Goal: Task Accomplishment & Management: Manage account settings

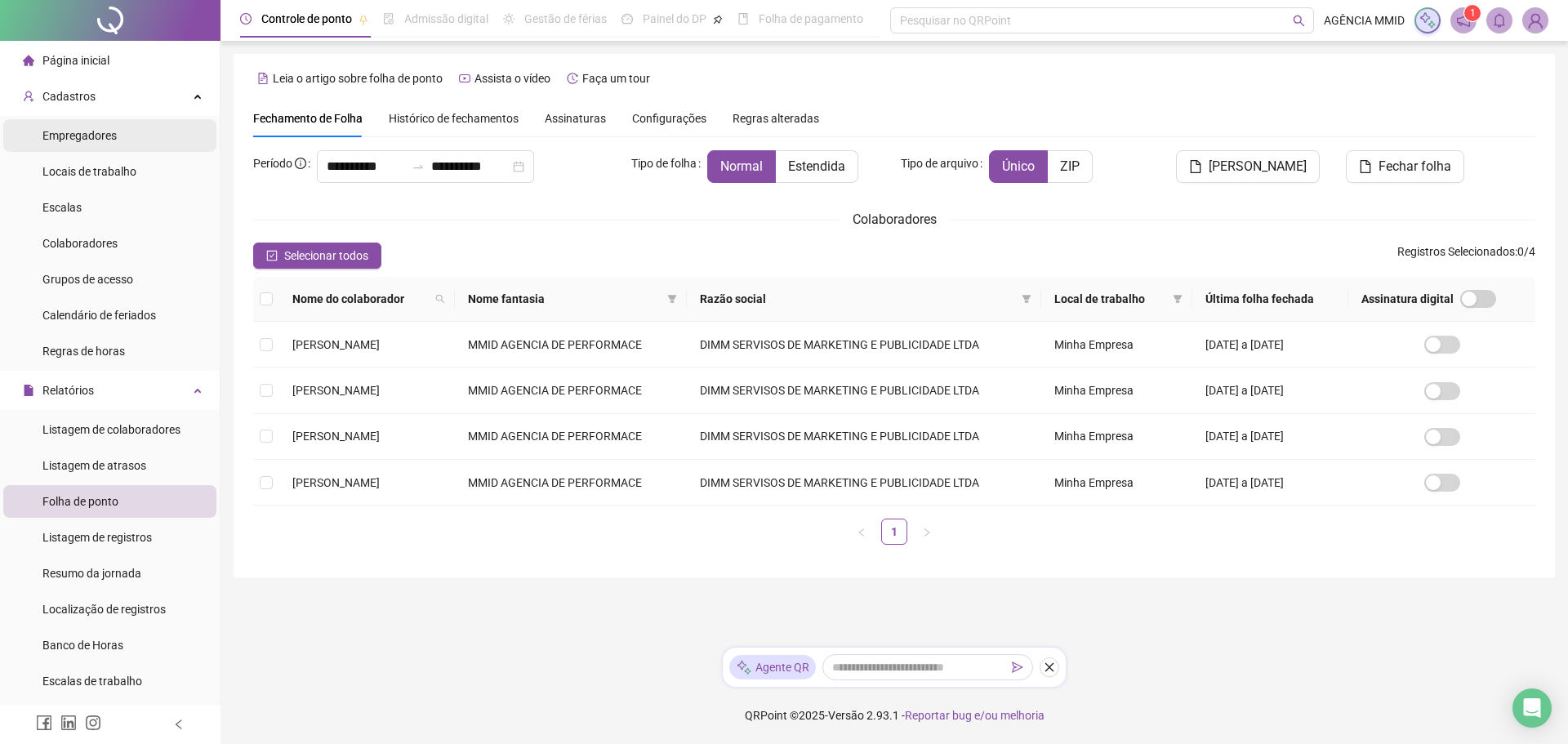
click at [99, 129] on span "Empregadores" at bounding box center [79, 136] width 74 height 13
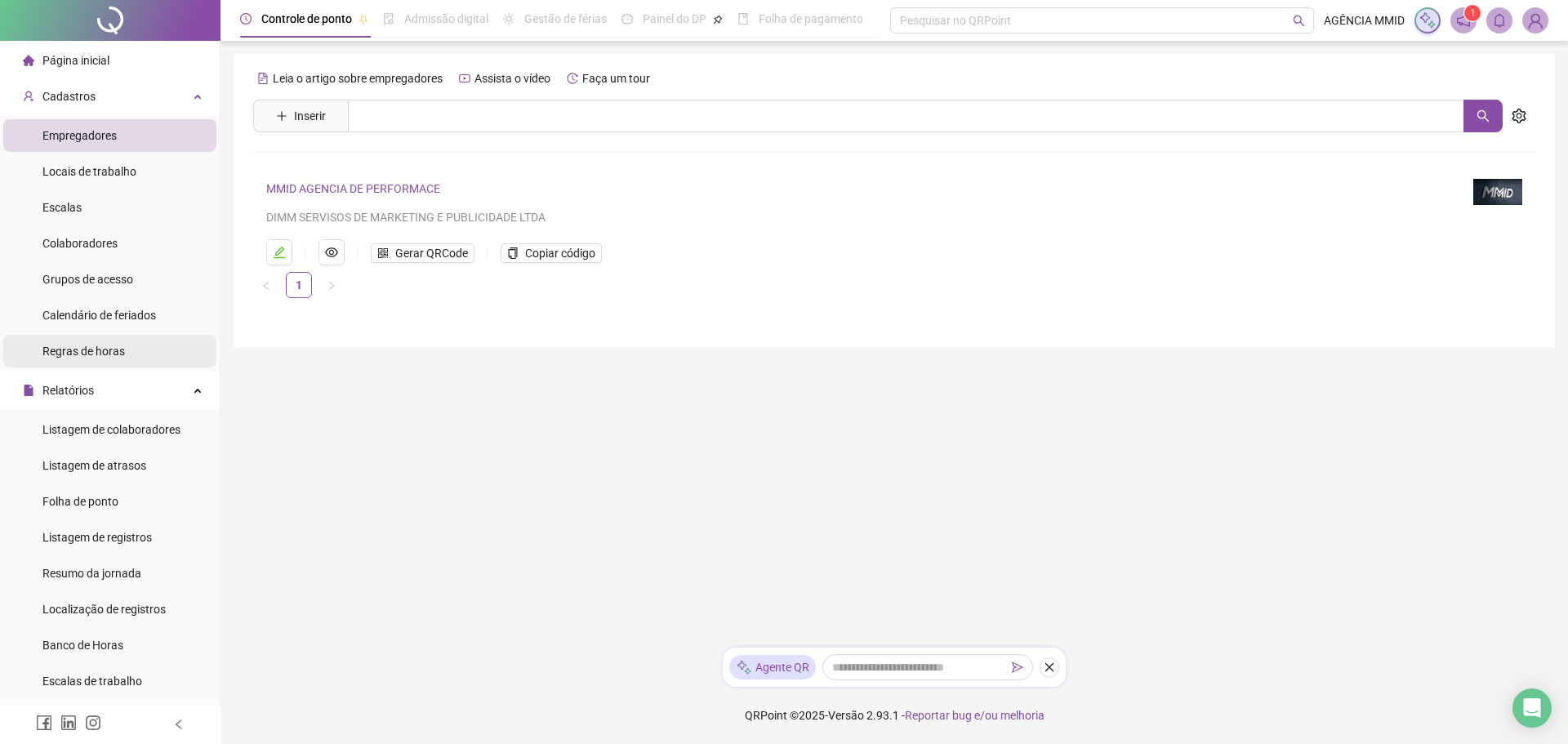
click at [93, 351] on span "Regras de horas" at bounding box center [83, 351] width 83 height 13
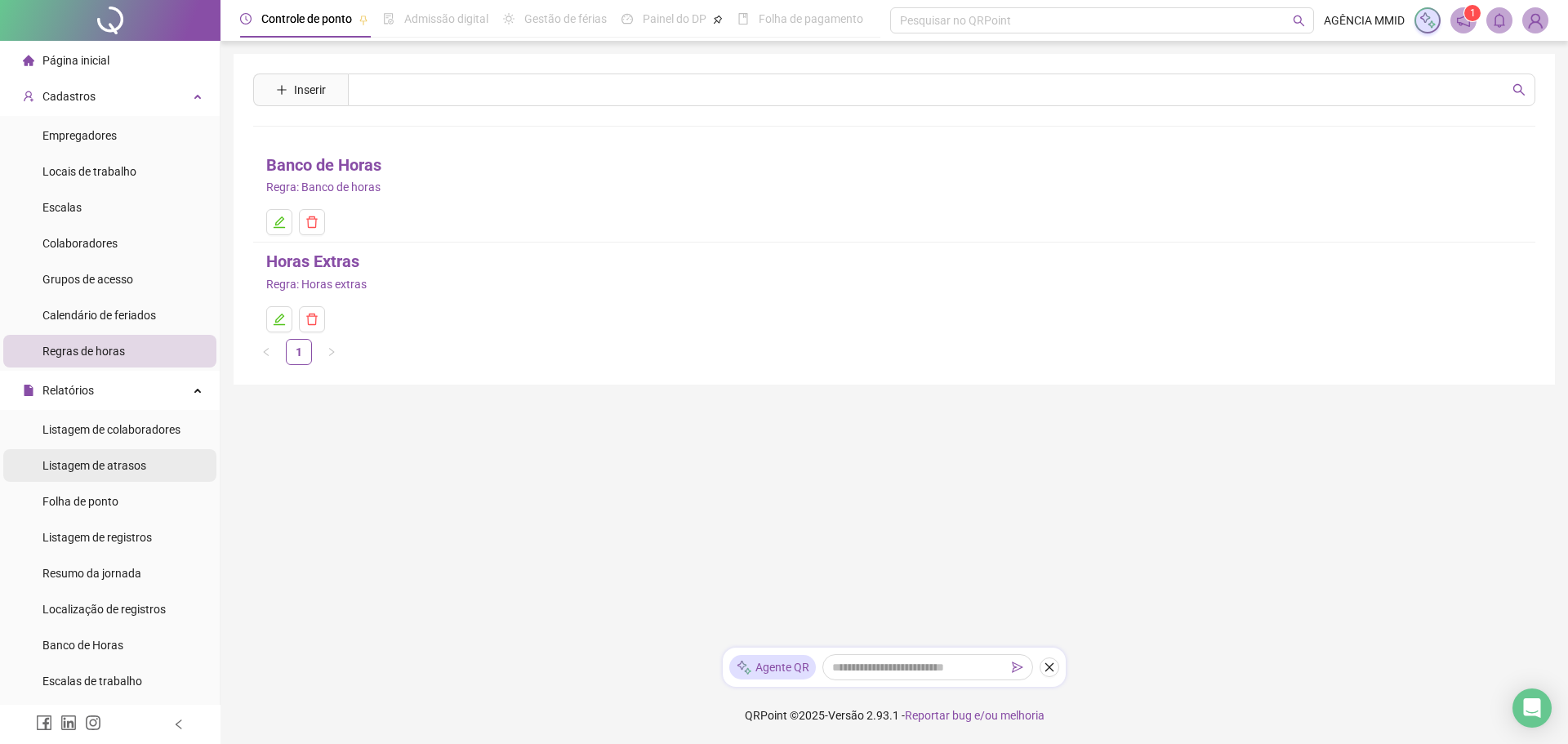
click at [65, 453] on div "Listagem de atrasos" at bounding box center [94, 466] width 104 height 32
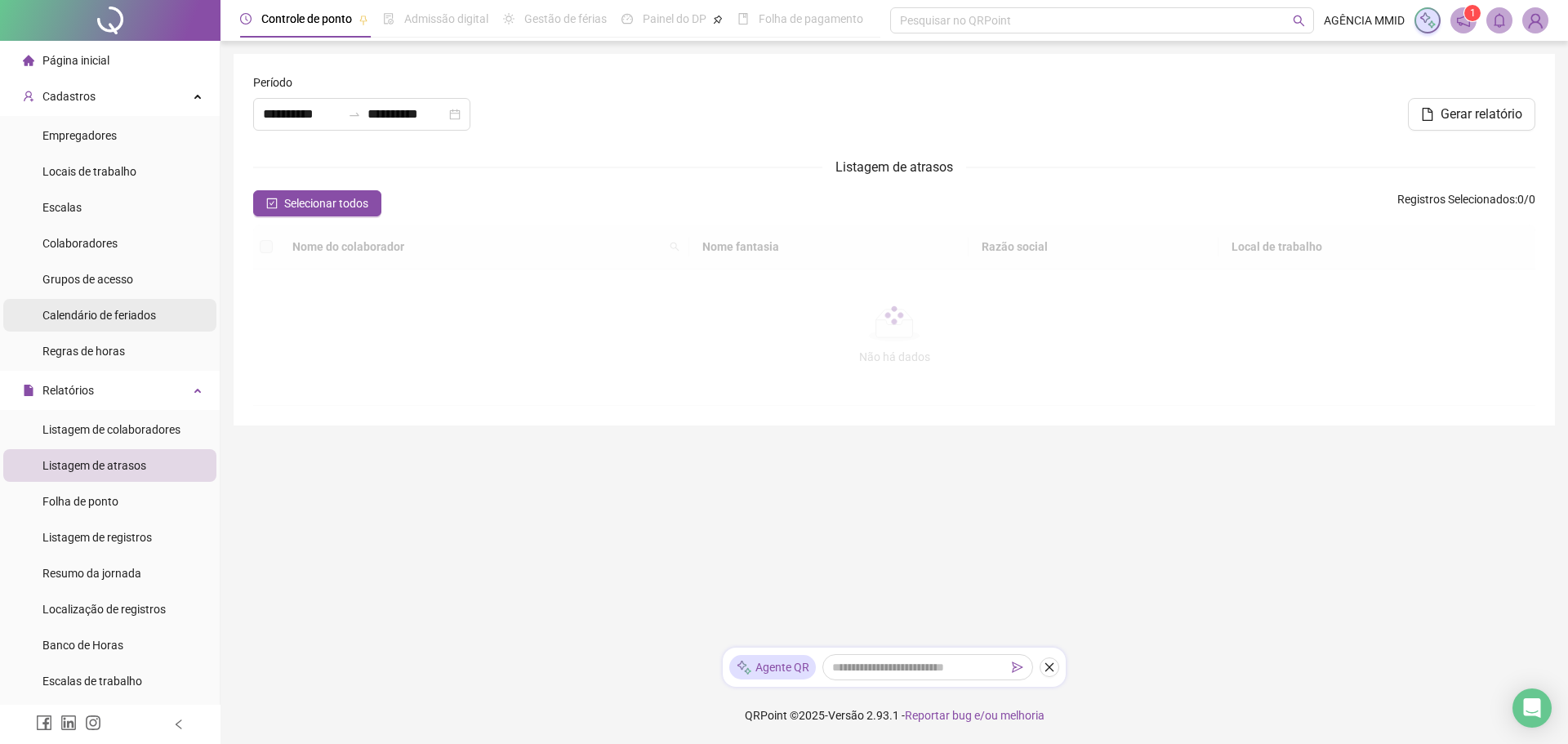
type input "**********"
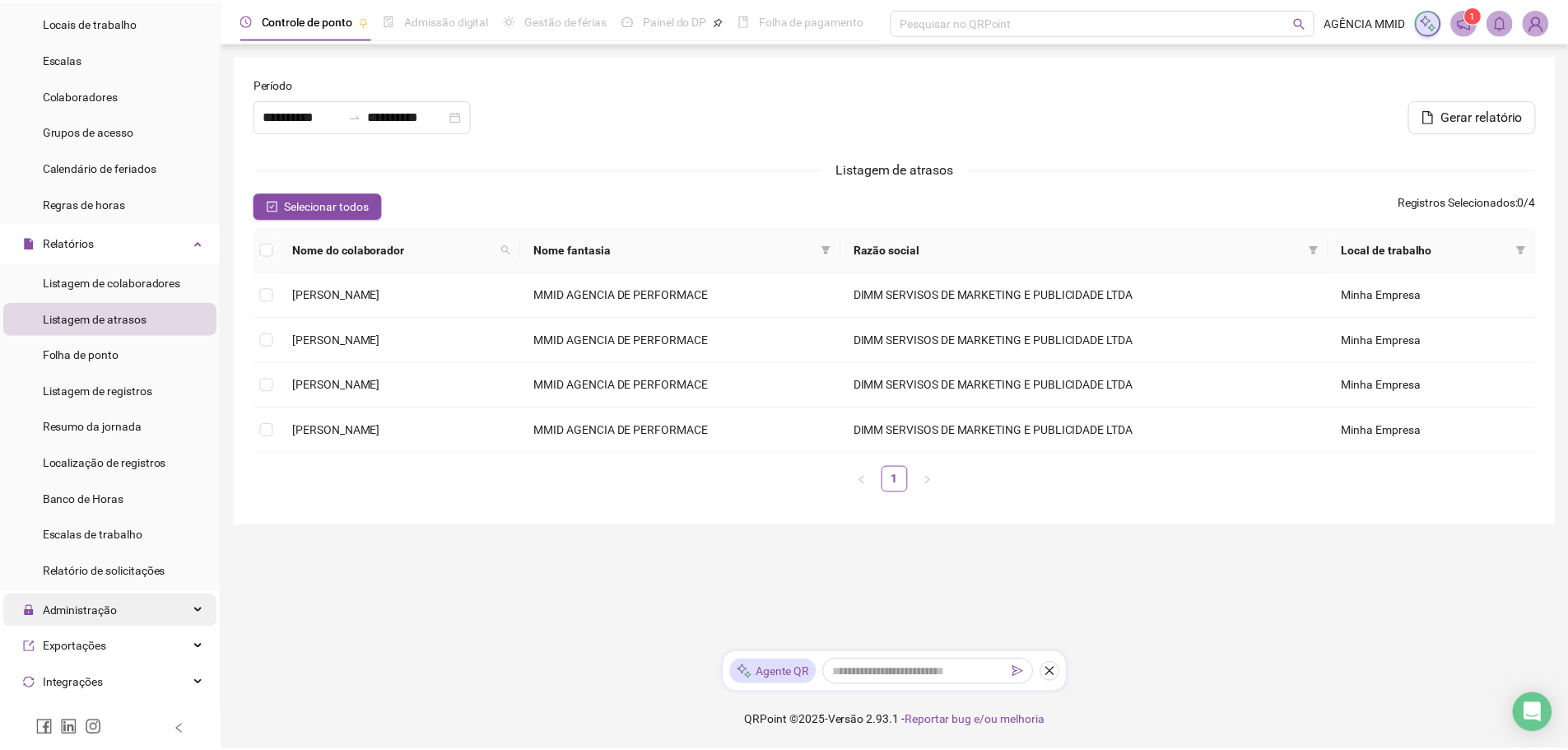
scroll to position [153, 0]
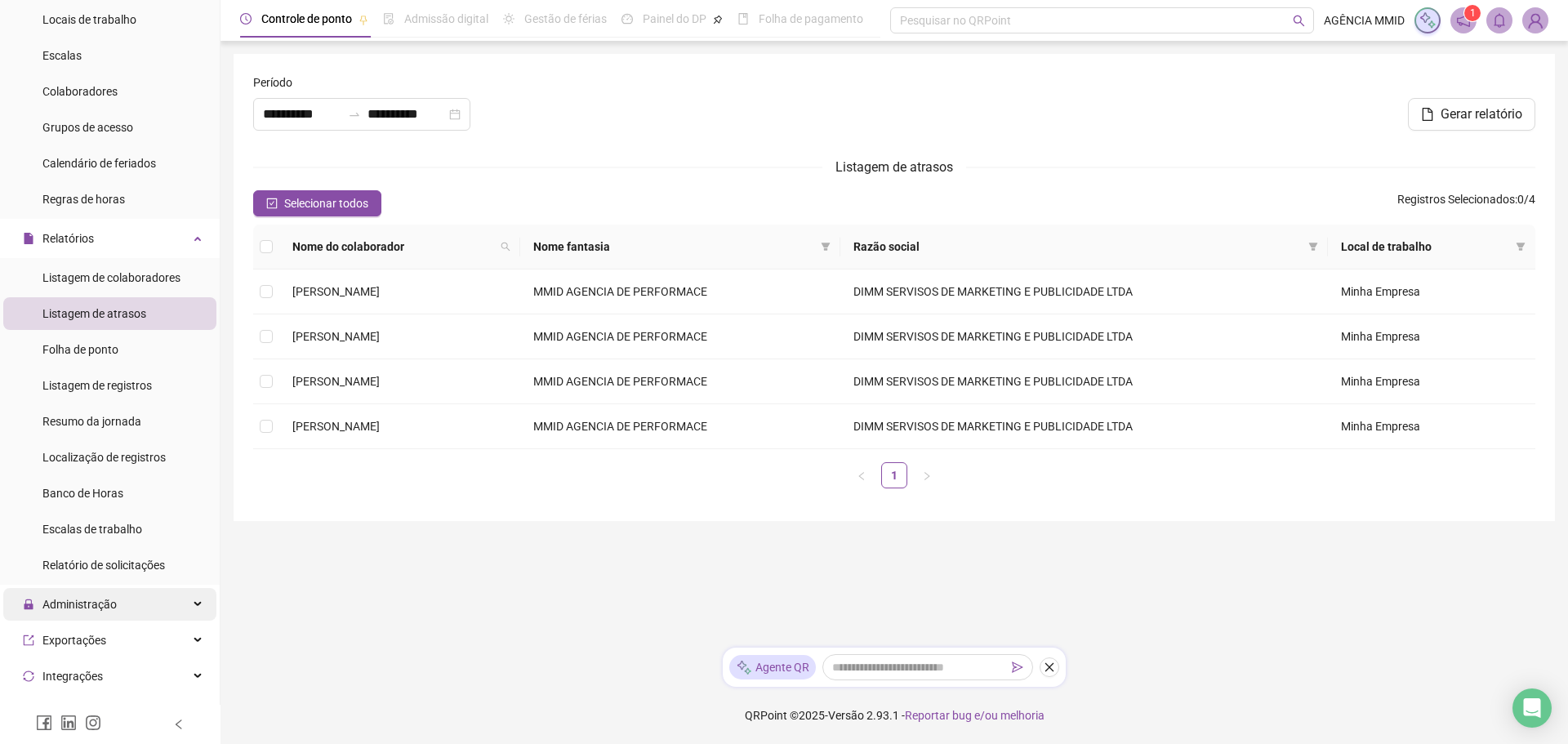
click at [83, 617] on span "Administração" at bounding box center [69, 604] width 94 height 32
click at [95, 652] on div "Ajustes da folha" at bounding box center [83, 643] width 82 height 32
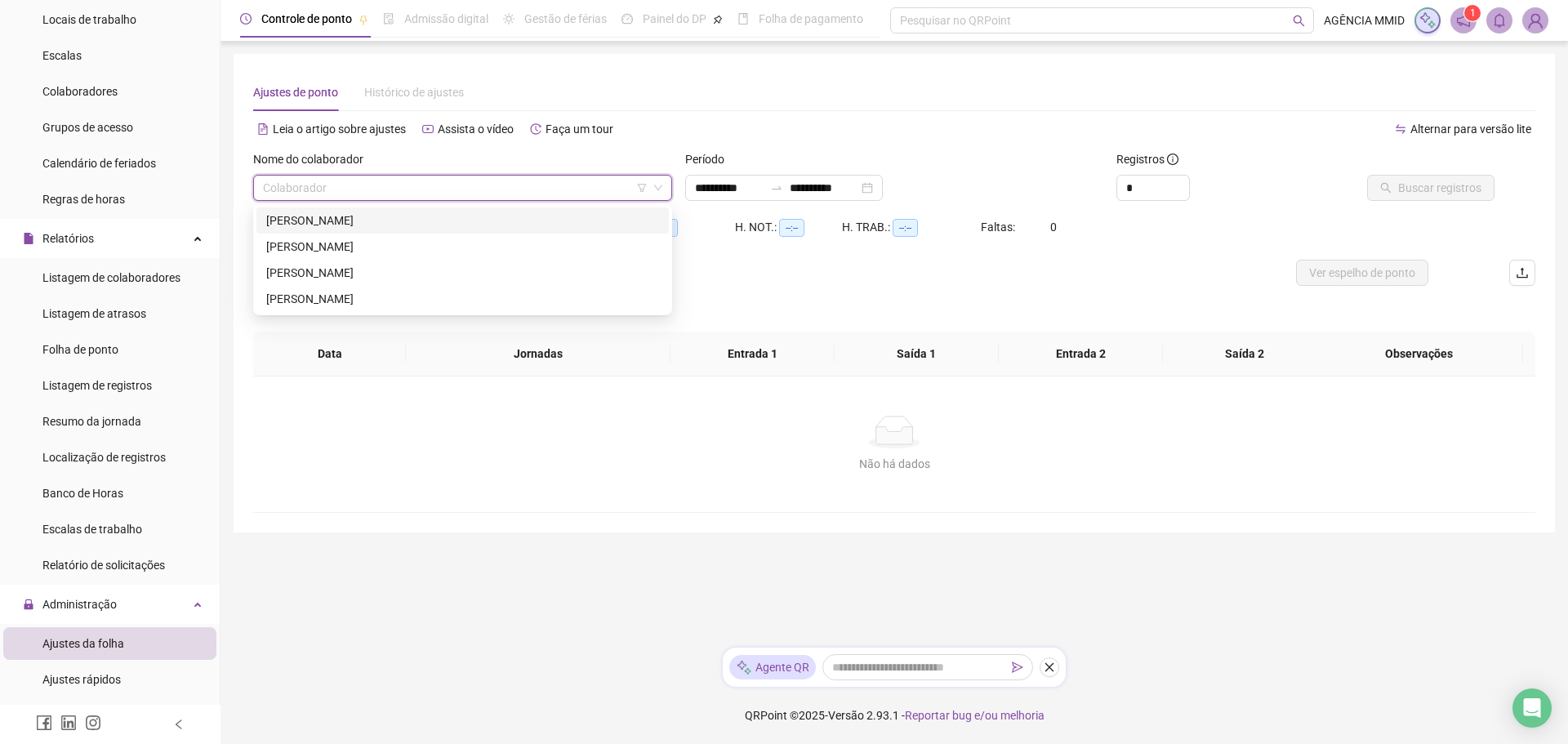
click at [422, 196] on input "search" at bounding box center [455, 188] width 385 height 24
click at [397, 302] on div "[PERSON_NAME]" at bounding box center [463, 299] width 393 height 18
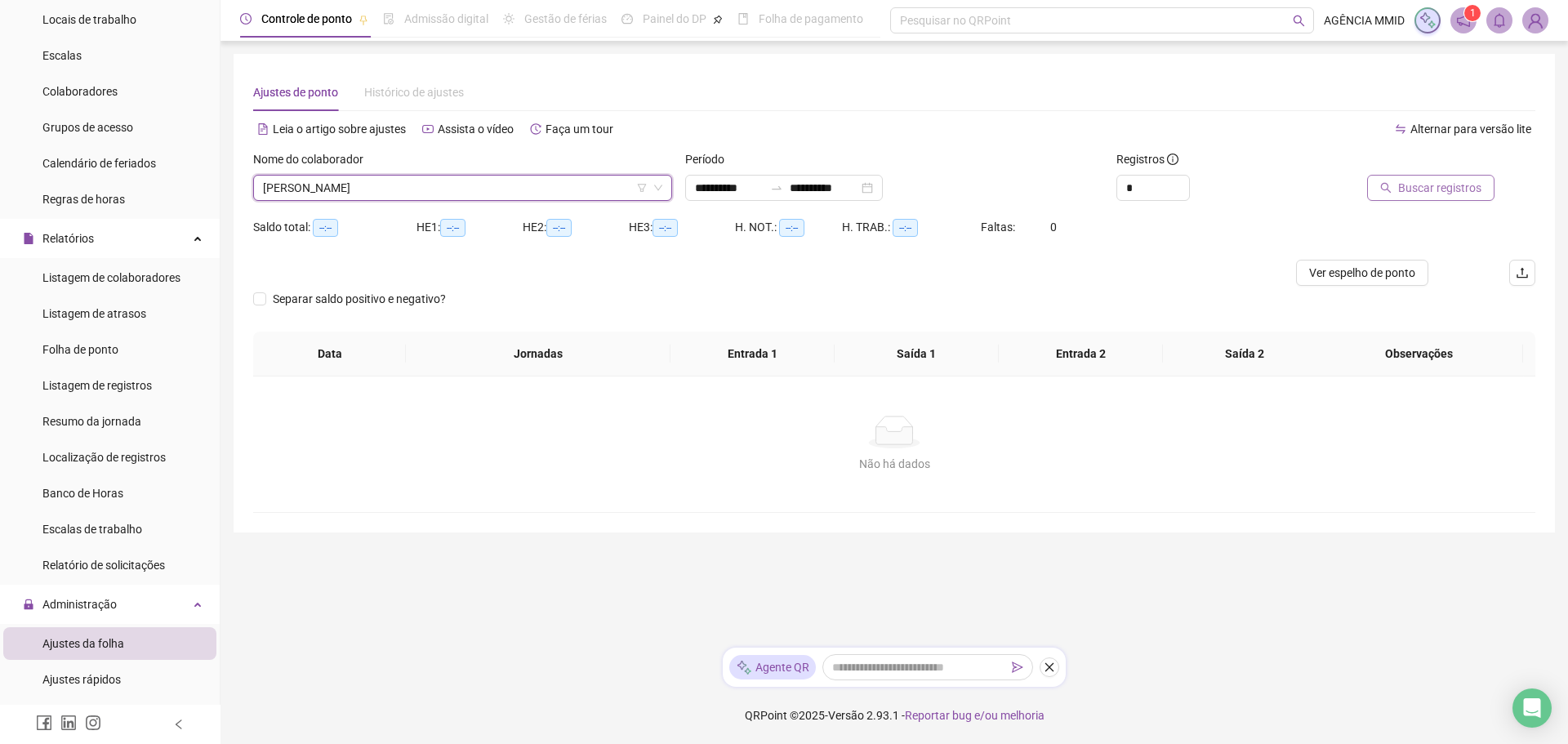
click at [1397, 188] on button "Buscar registros" at bounding box center [1431, 188] width 127 height 26
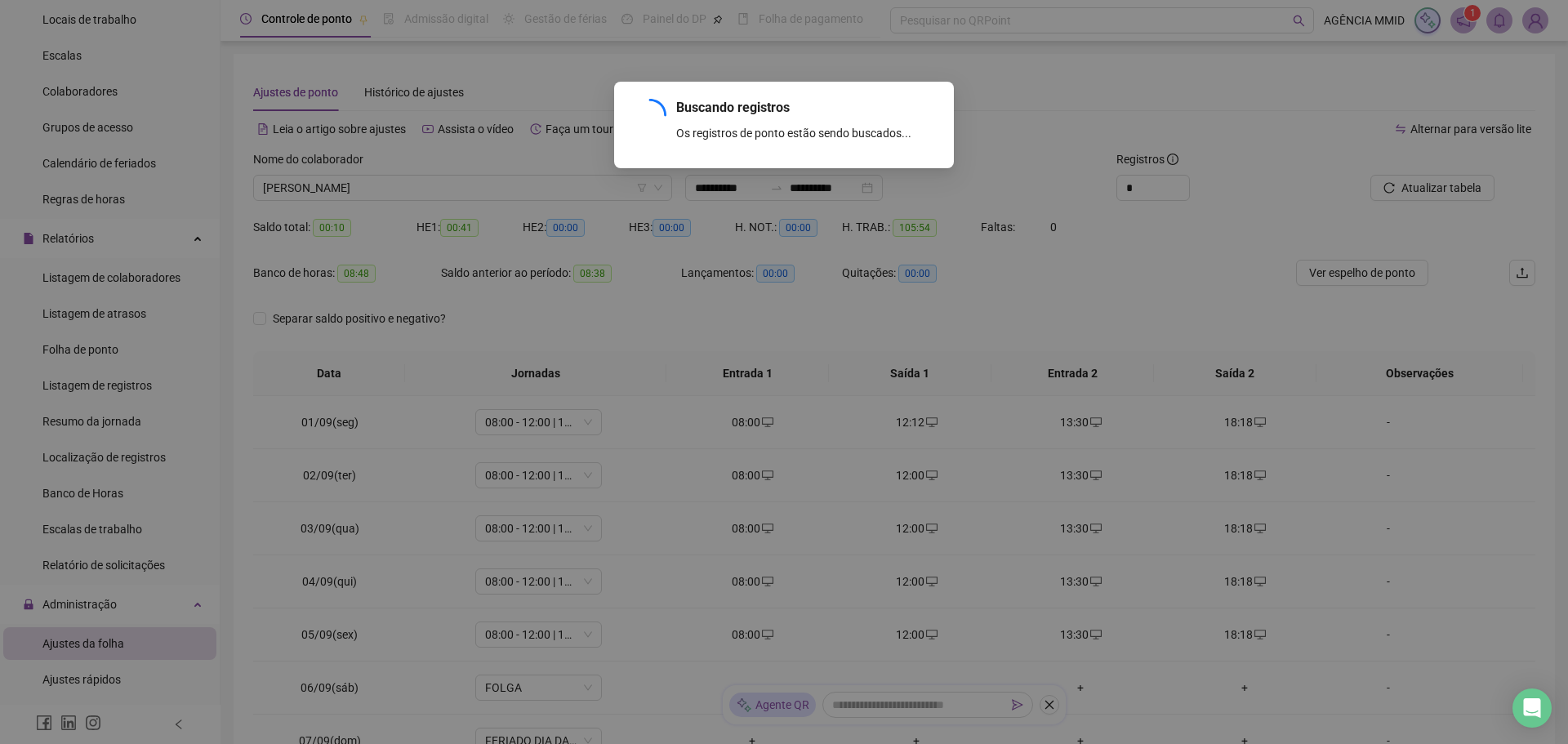
click at [858, 183] on div "Buscando registros Os registros de ponto estão sendo buscados... OK" at bounding box center [784, 372] width 1568 height 744
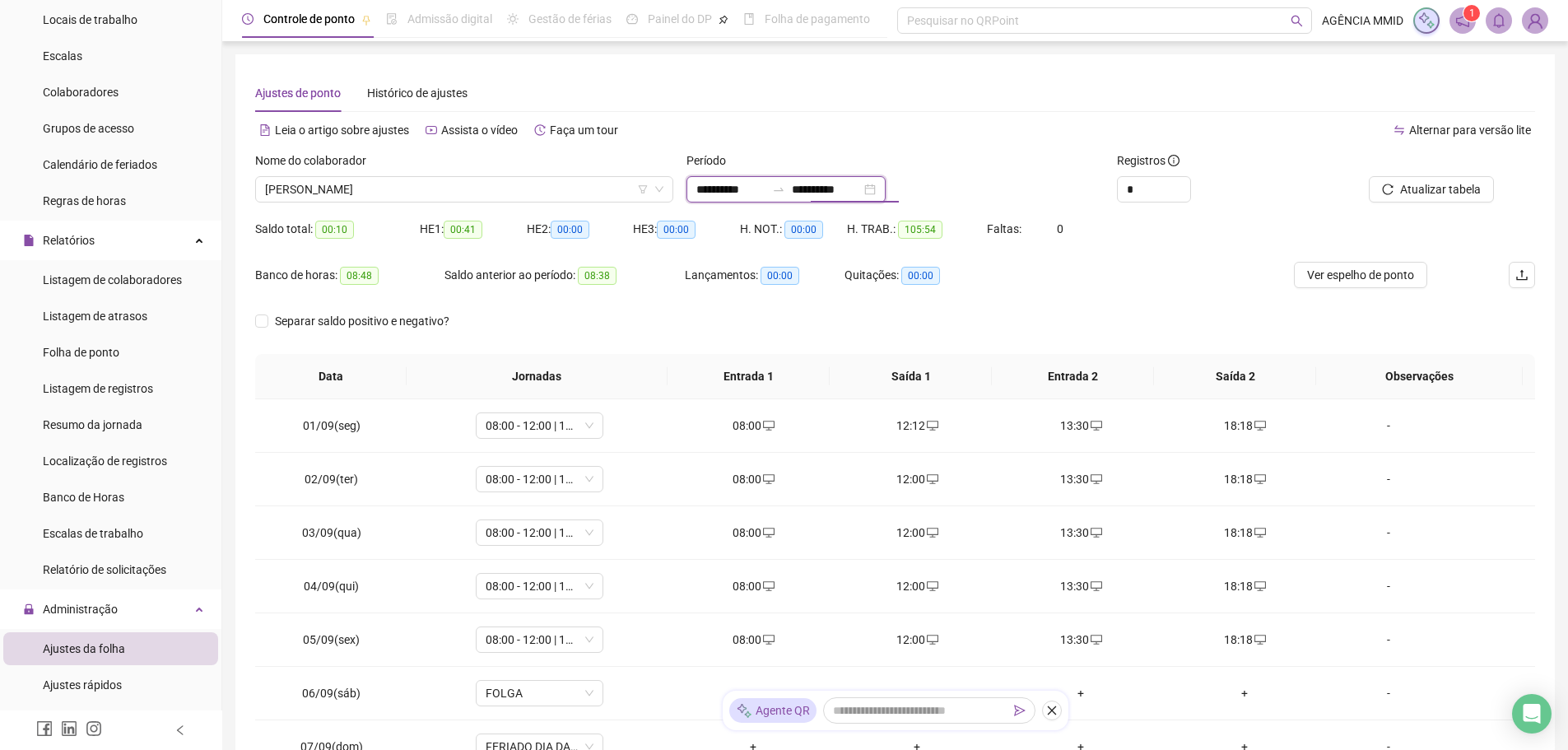
click at [861, 185] on input "**********" at bounding box center [827, 189] width 69 height 18
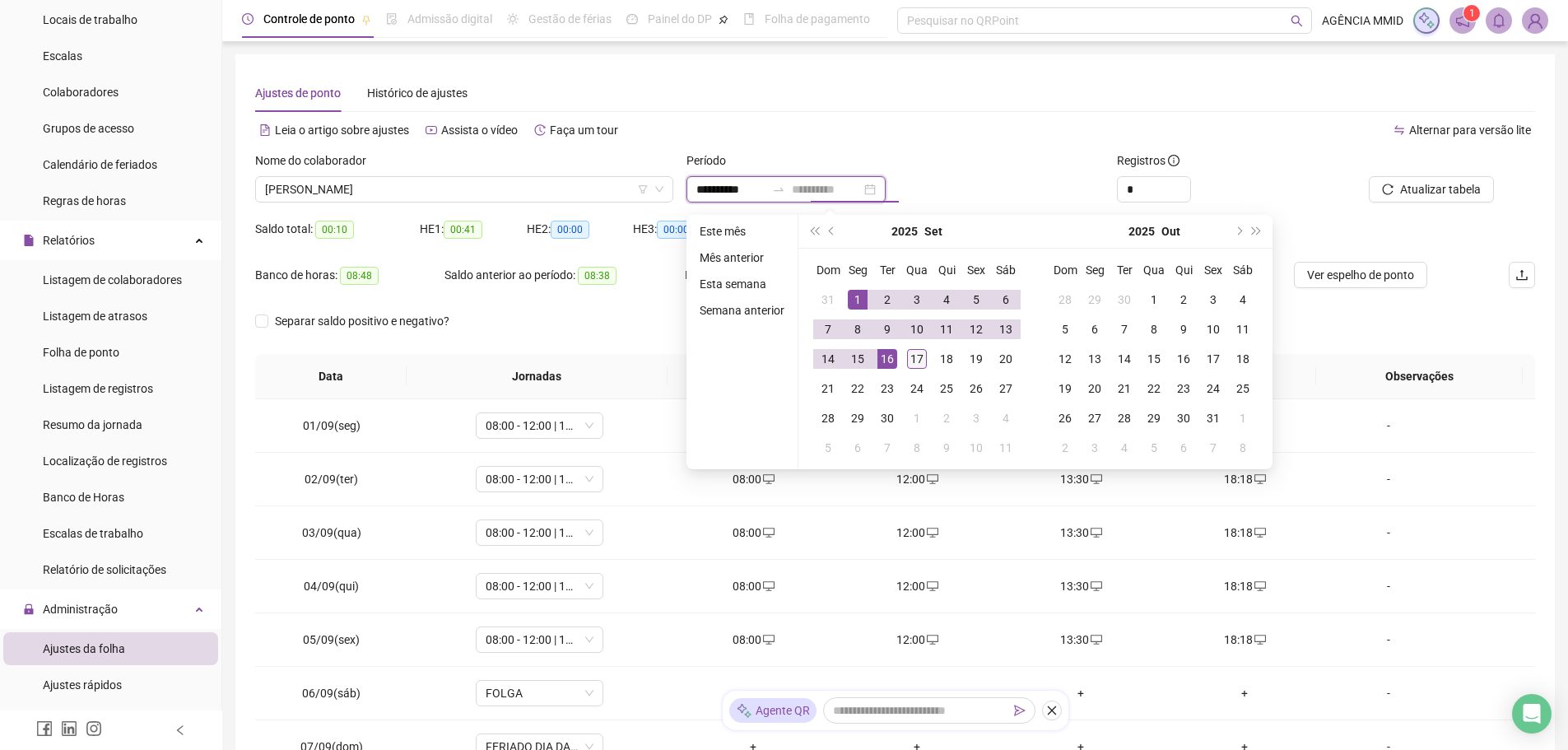
type input "**********"
click at [914, 368] on div "17" at bounding box center [917, 359] width 20 height 20
type input "**********"
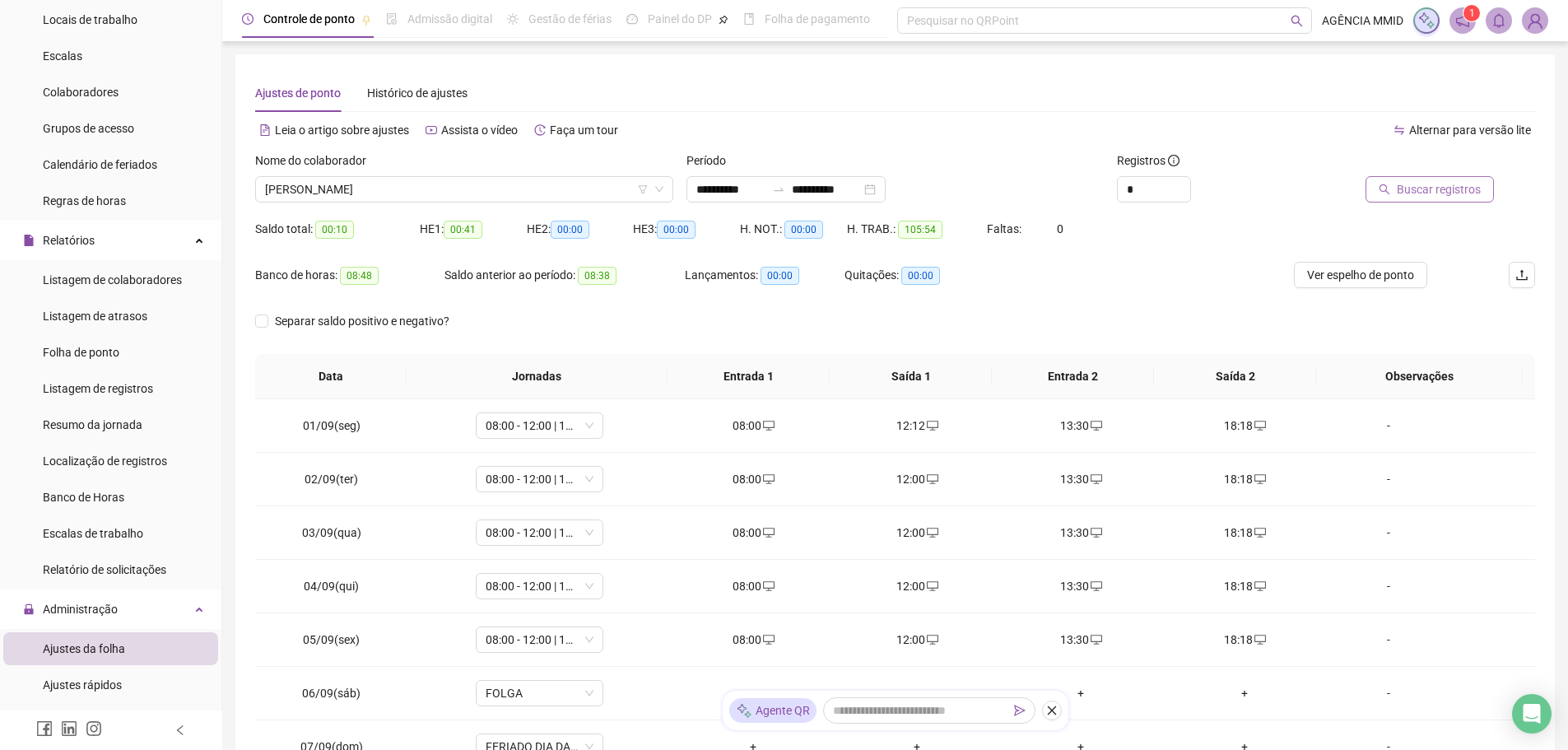
click at [903, 229] on span "105:54" at bounding box center [920, 230] width 44 height 18
click at [537, 483] on span "08:00 - 12:00 | 13:30 - 18:18" at bounding box center [539, 479] width 108 height 24
click at [269, 547] on td "03/09(qua)" at bounding box center [331, 533] width 153 height 53
click at [568, 543] on span "08:00 - 12:00 | 13:30 - 18:18" at bounding box center [539, 532] width 108 height 24
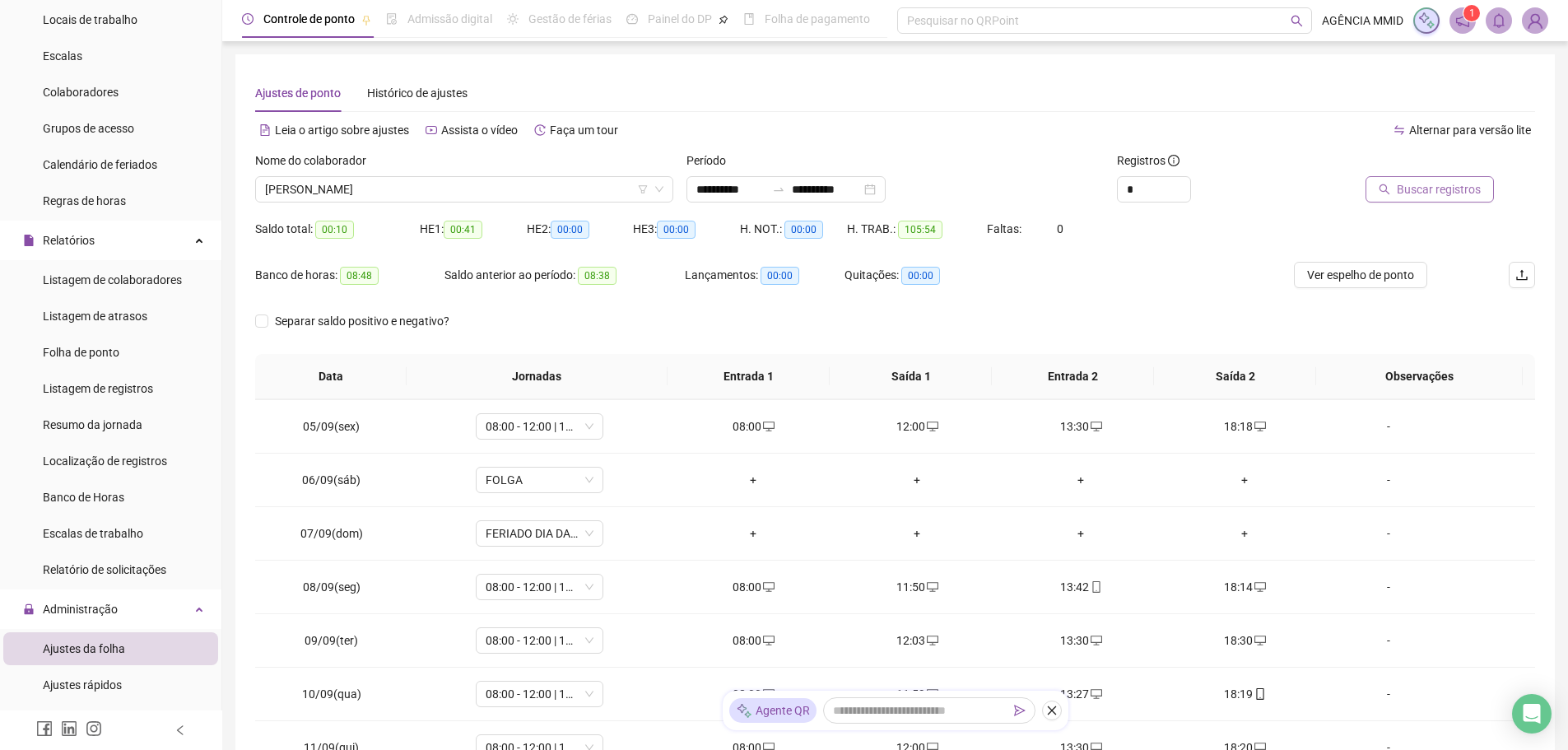
drag, startPoint x: 1034, startPoint y: 317, endPoint x: 1044, endPoint y: 309, distance: 12.8
click at [1043, 311] on div "Separar saldo positivo e negativo?" at bounding box center [894, 330] width 1280 height 46
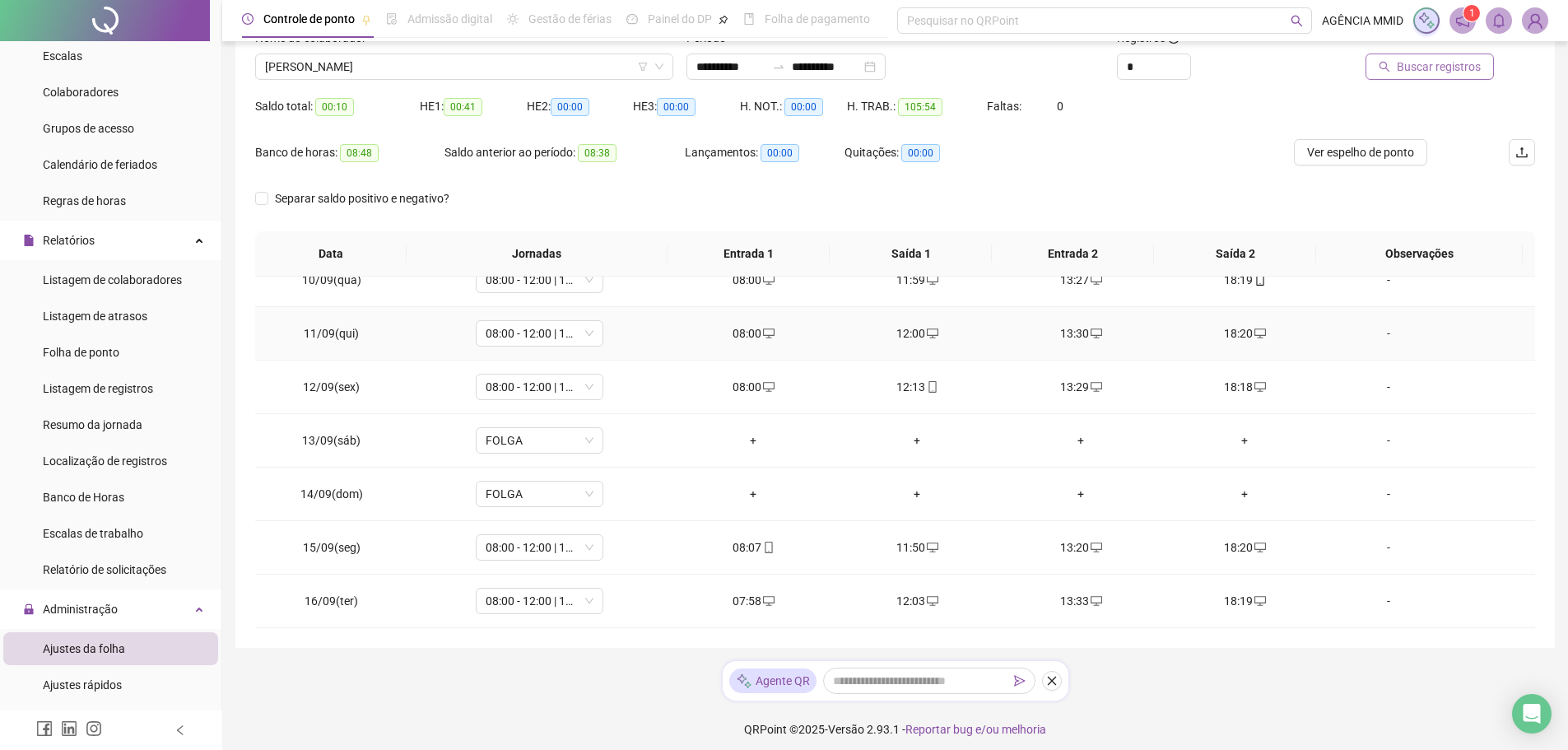
scroll to position [120, 0]
click at [1416, 78] on button "Buscar registros" at bounding box center [1430, 69] width 128 height 26
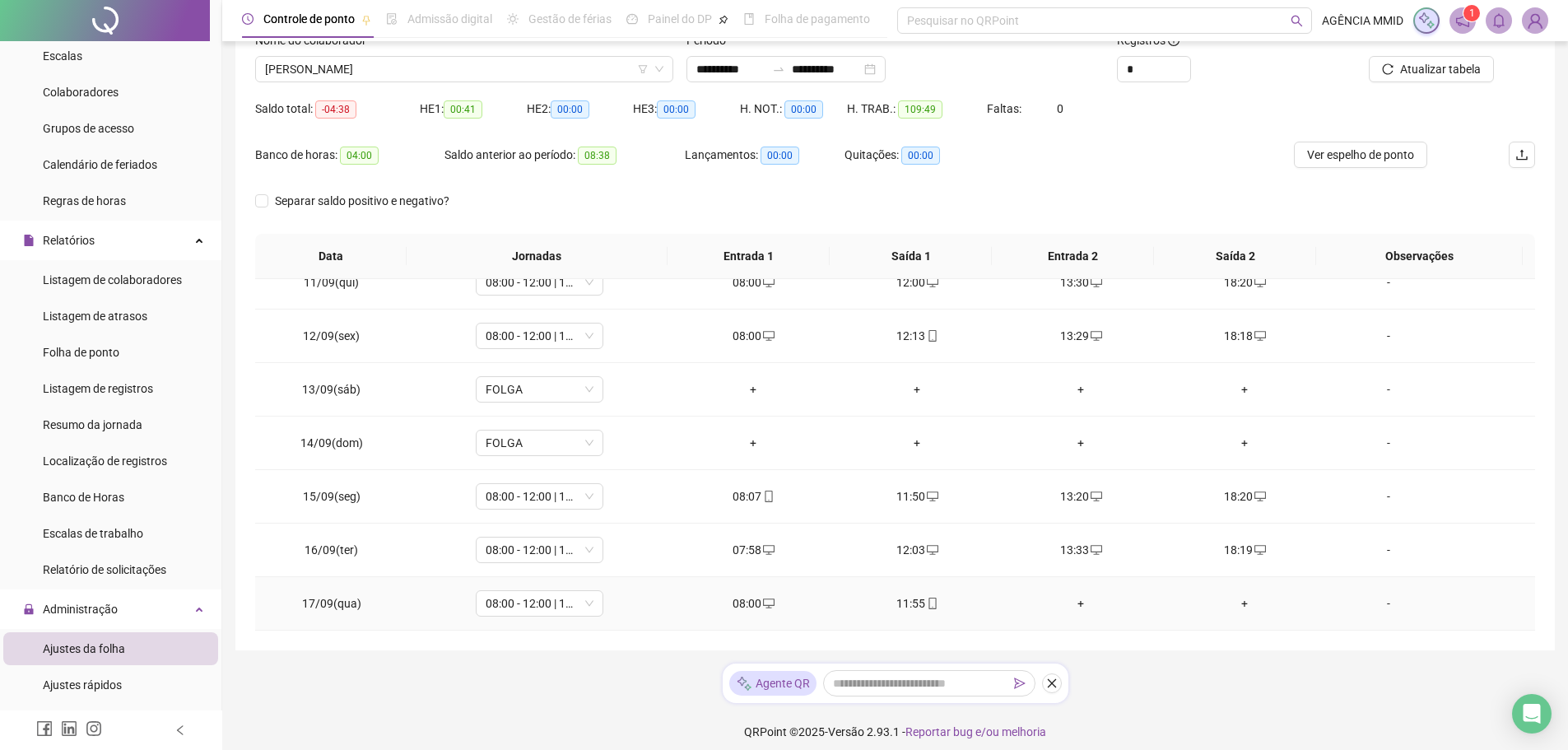
click at [1073, 608] on div "+" at bounding box center [1082, 603] width 137 height 18
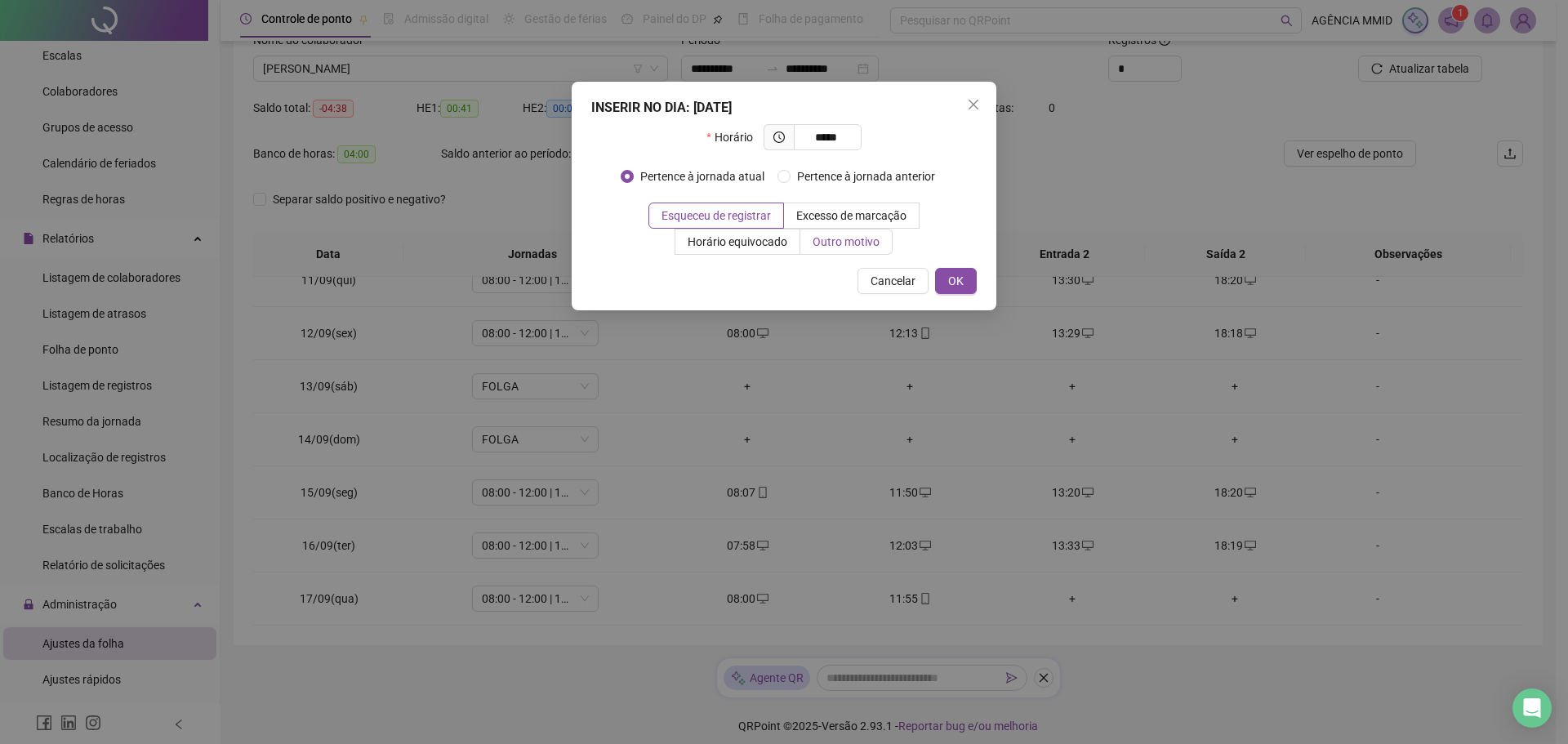
type input "*****"
click at [888, 237] on label "Outro motivo" at bounding box center [846, 241] width 92 height 26
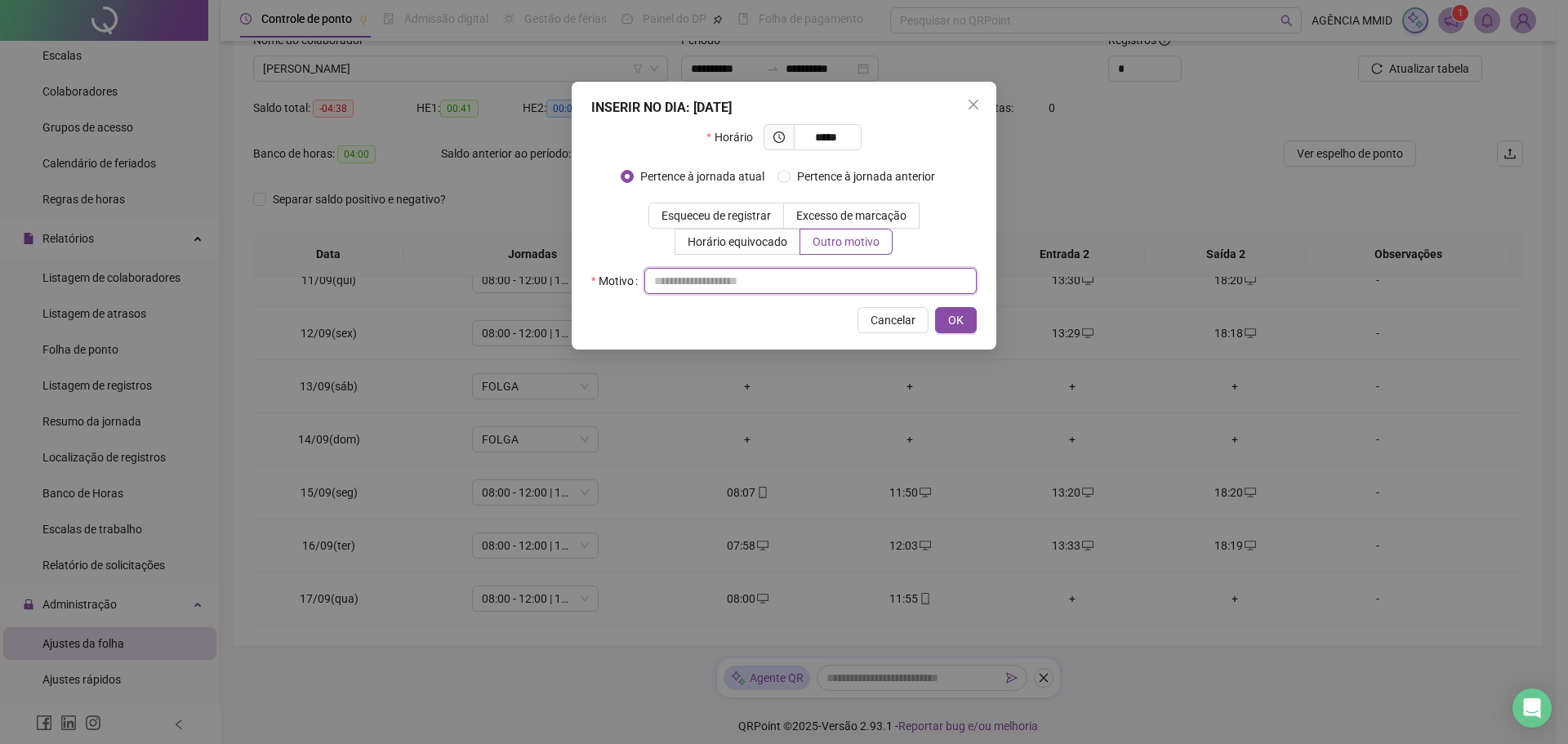
click at [874, 274] on input "text" at bounding box center [810, 281] width 332 height 26
click at [975, 328] on button "OK" at bounding box center [955, 319] width 41 height 26
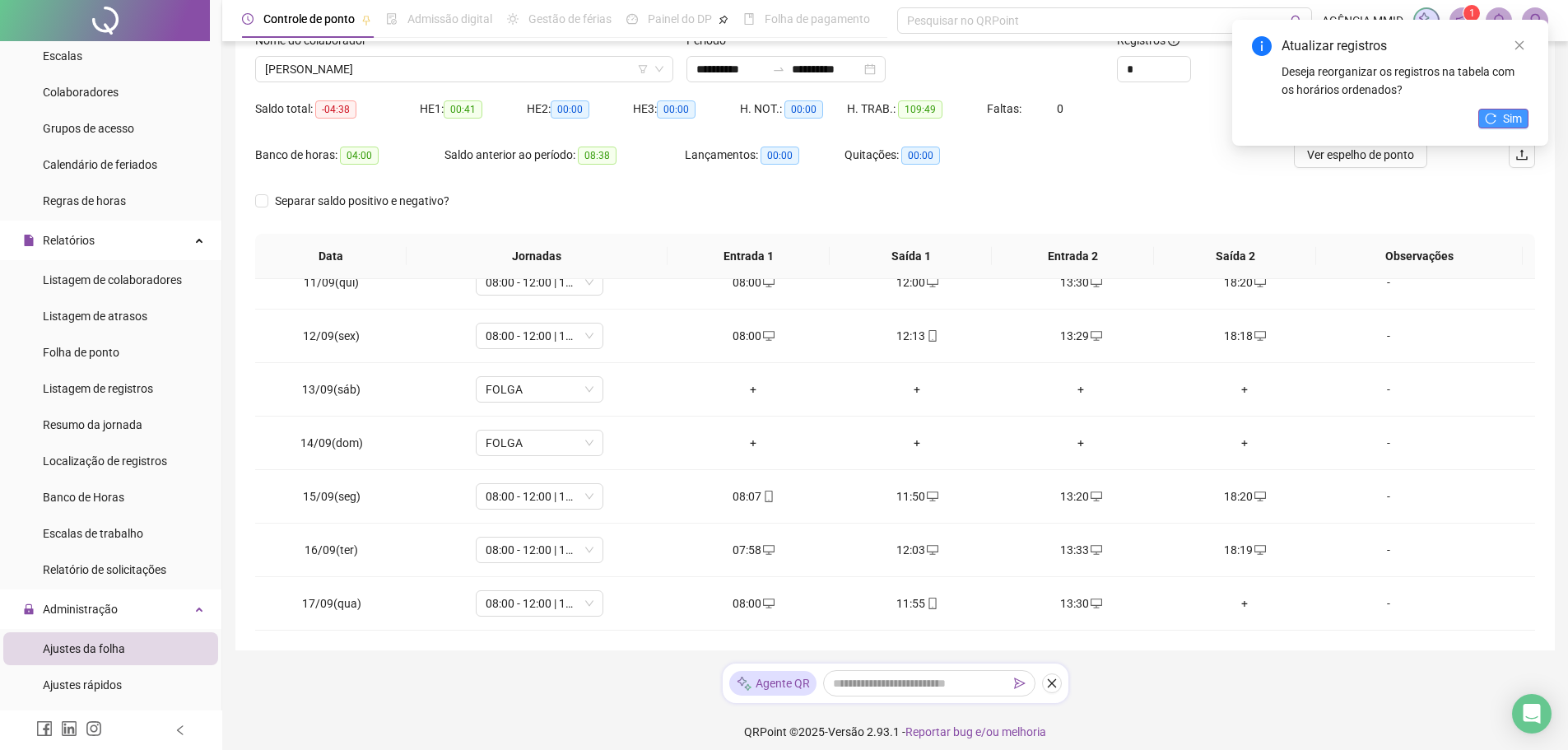
click at [1487, 116] on icon "reload" at bounding box center [1491, 119] width 11 height 11
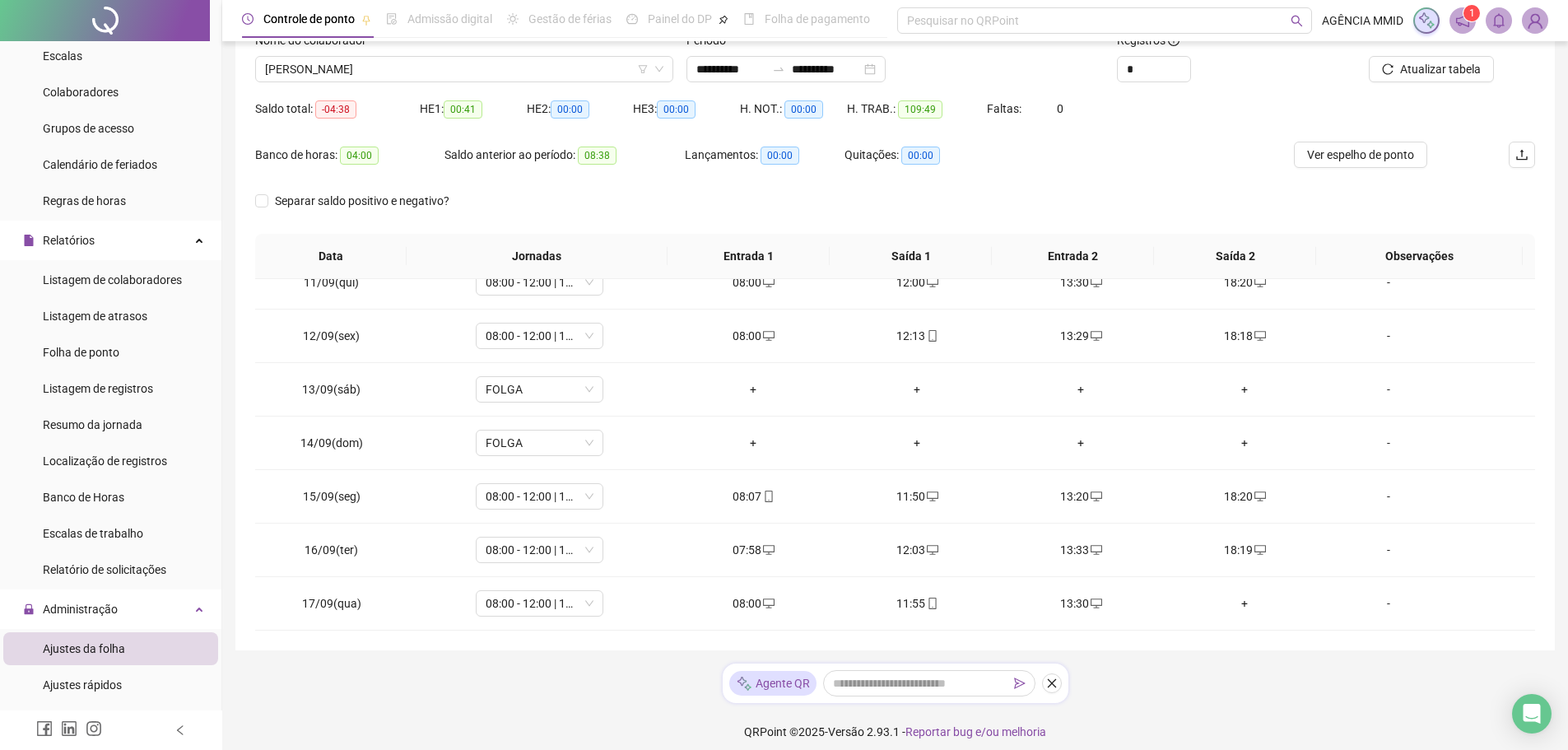
scroll to position [0, 0]
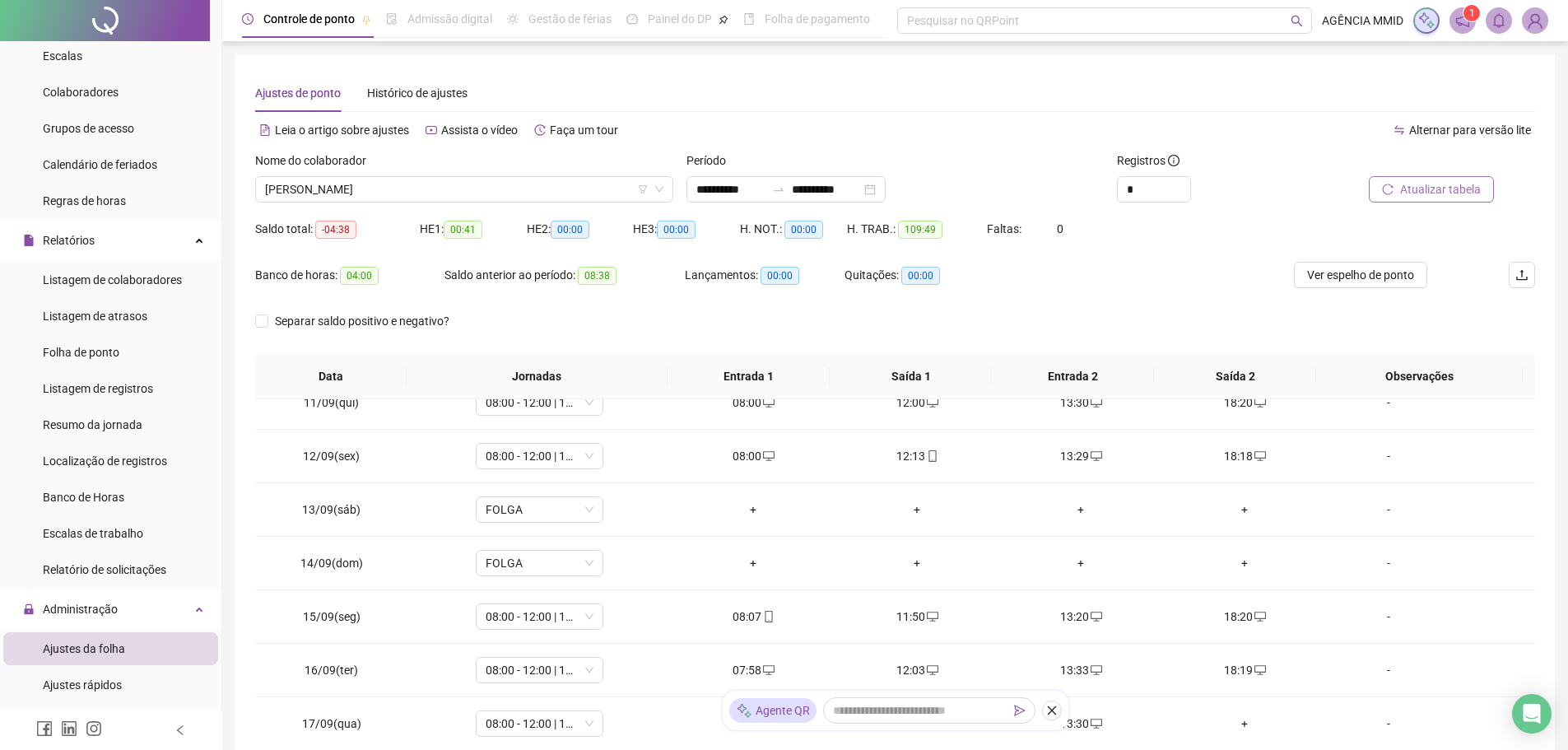
click at [1406, 188] on span "Atualizar tabela" at bounding box center [1440, 189] width 80 height 18
click at [1331, 290] on div "Ver espelho de ponto" at bounding box center [1362, 284] width 213 height 46
click at [1331, 286] on button "Ver espelho de ponto" at bounding box center [1360, 274] width 133 height 26
